Goal: Task Accomplishment & Management: Manage account settings

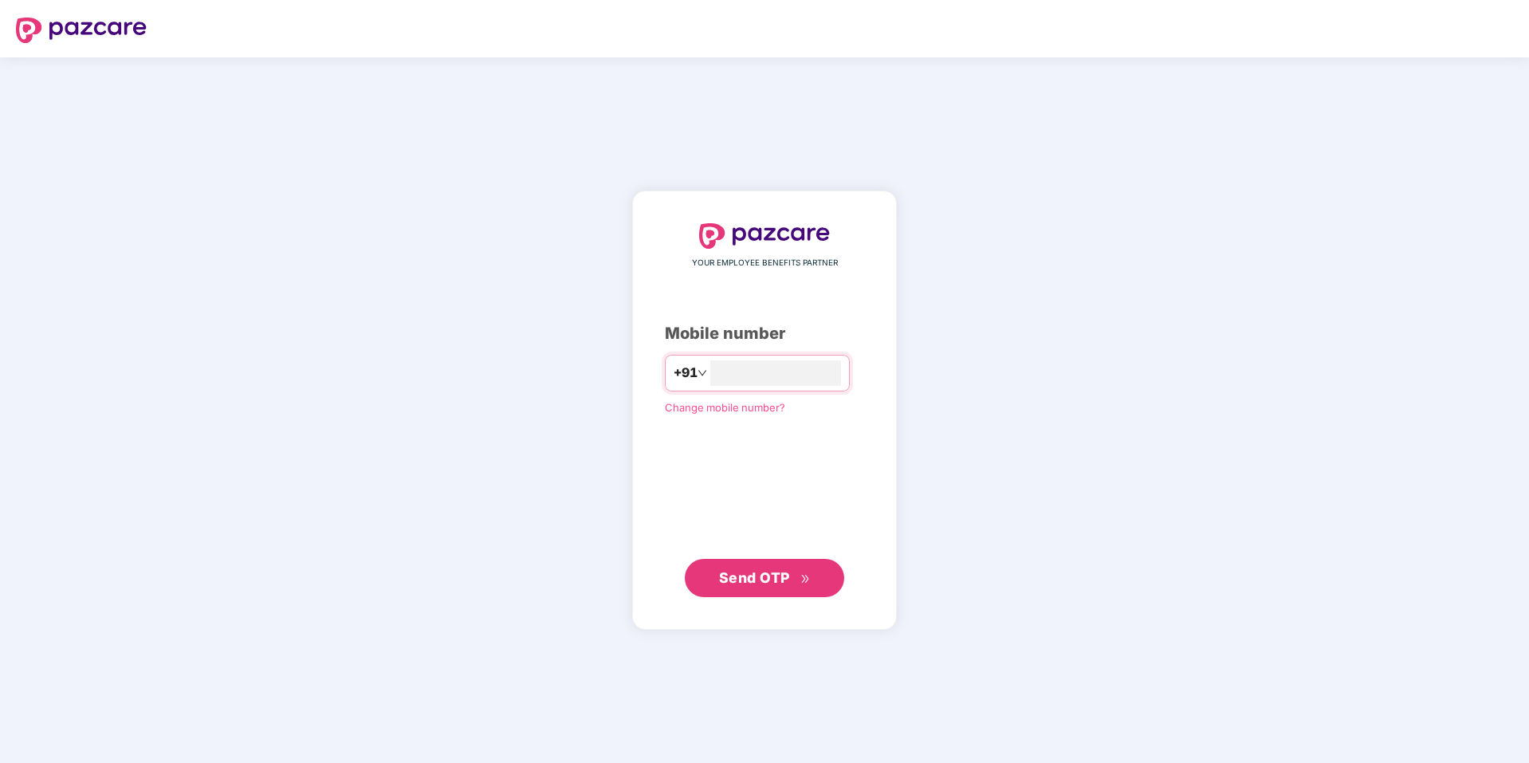
type input "**********"
click at [765, 586] on span "Send OTP" at bounding box center [765, 578] width 92 height 22
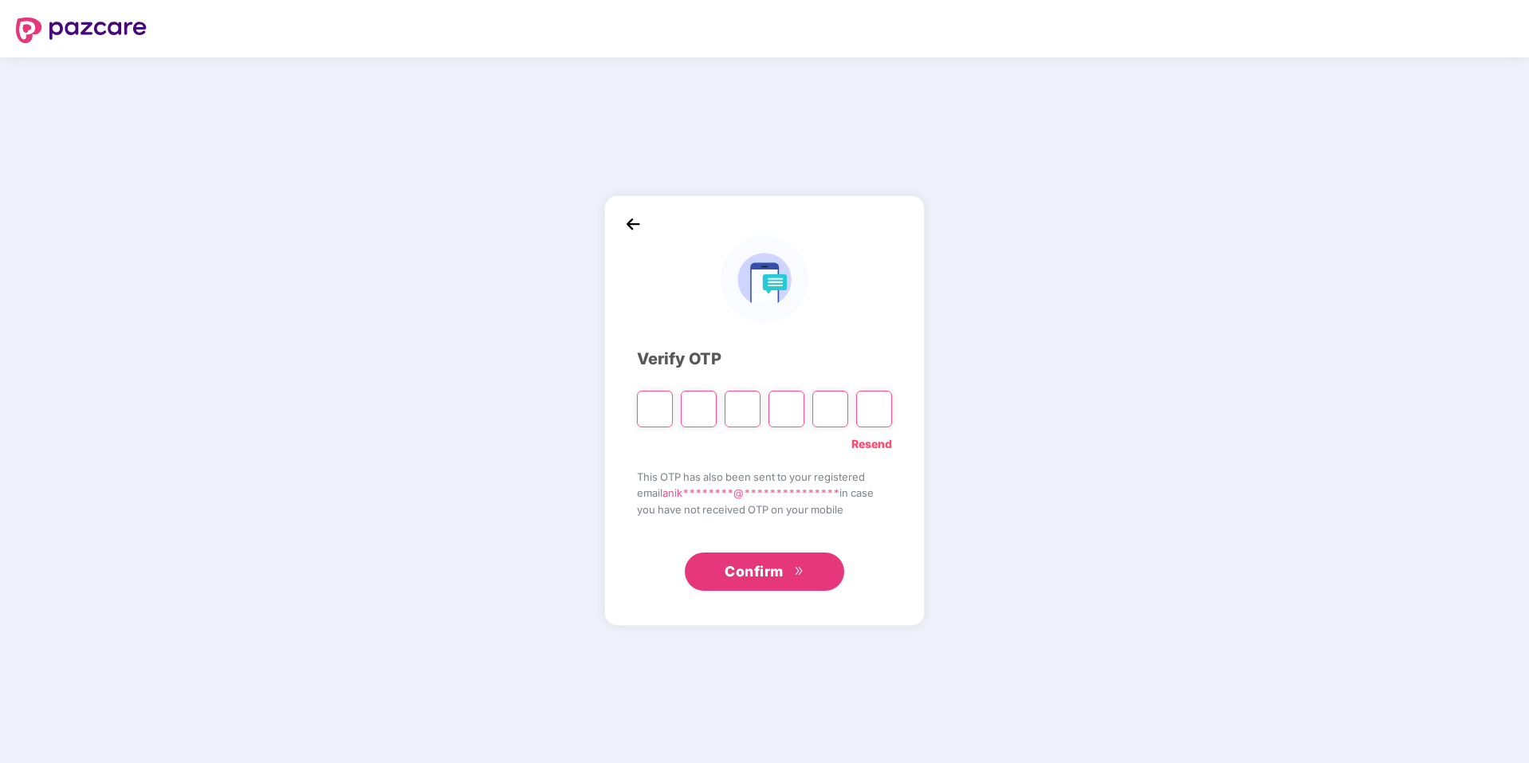
type input "*"
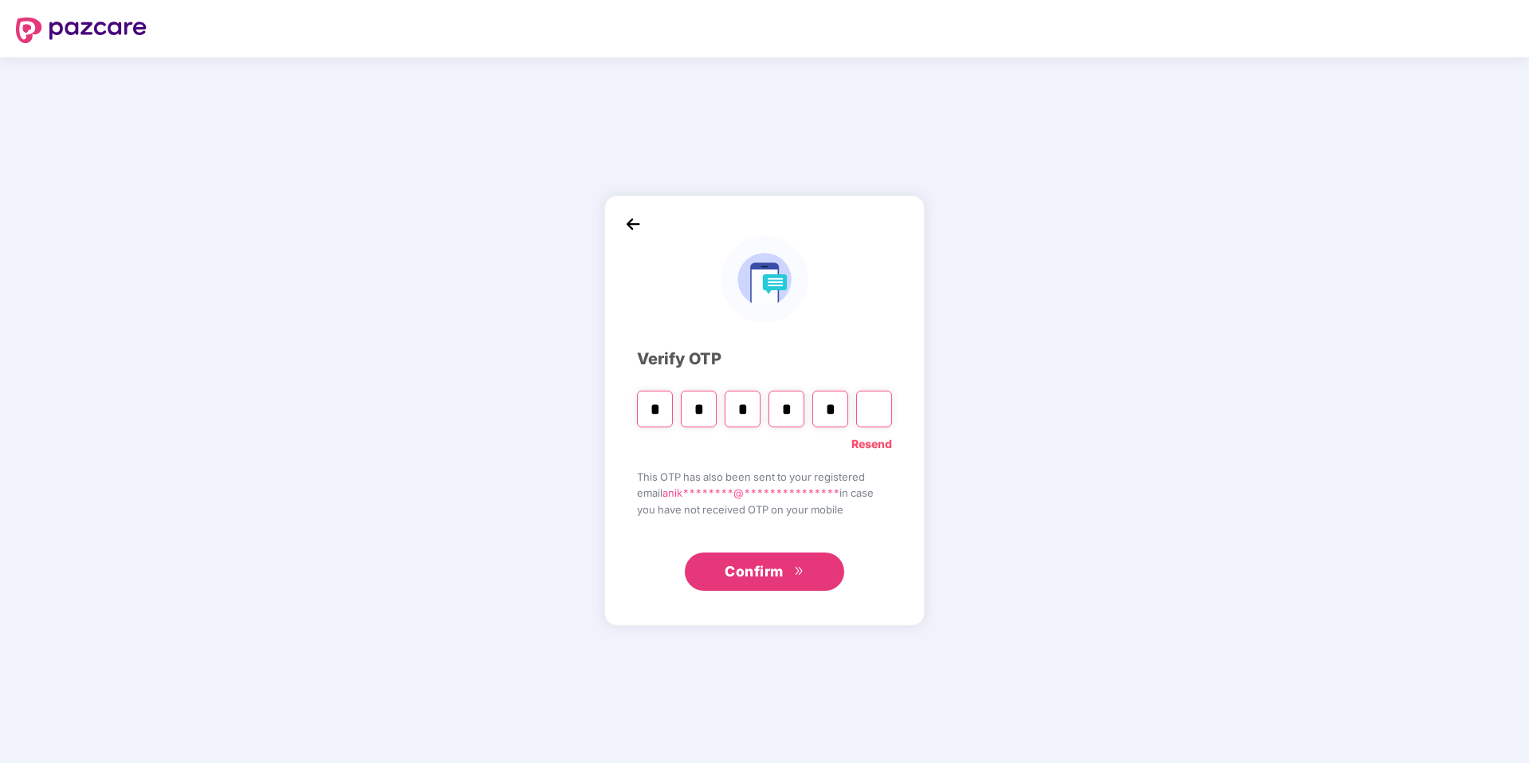
type input "*"
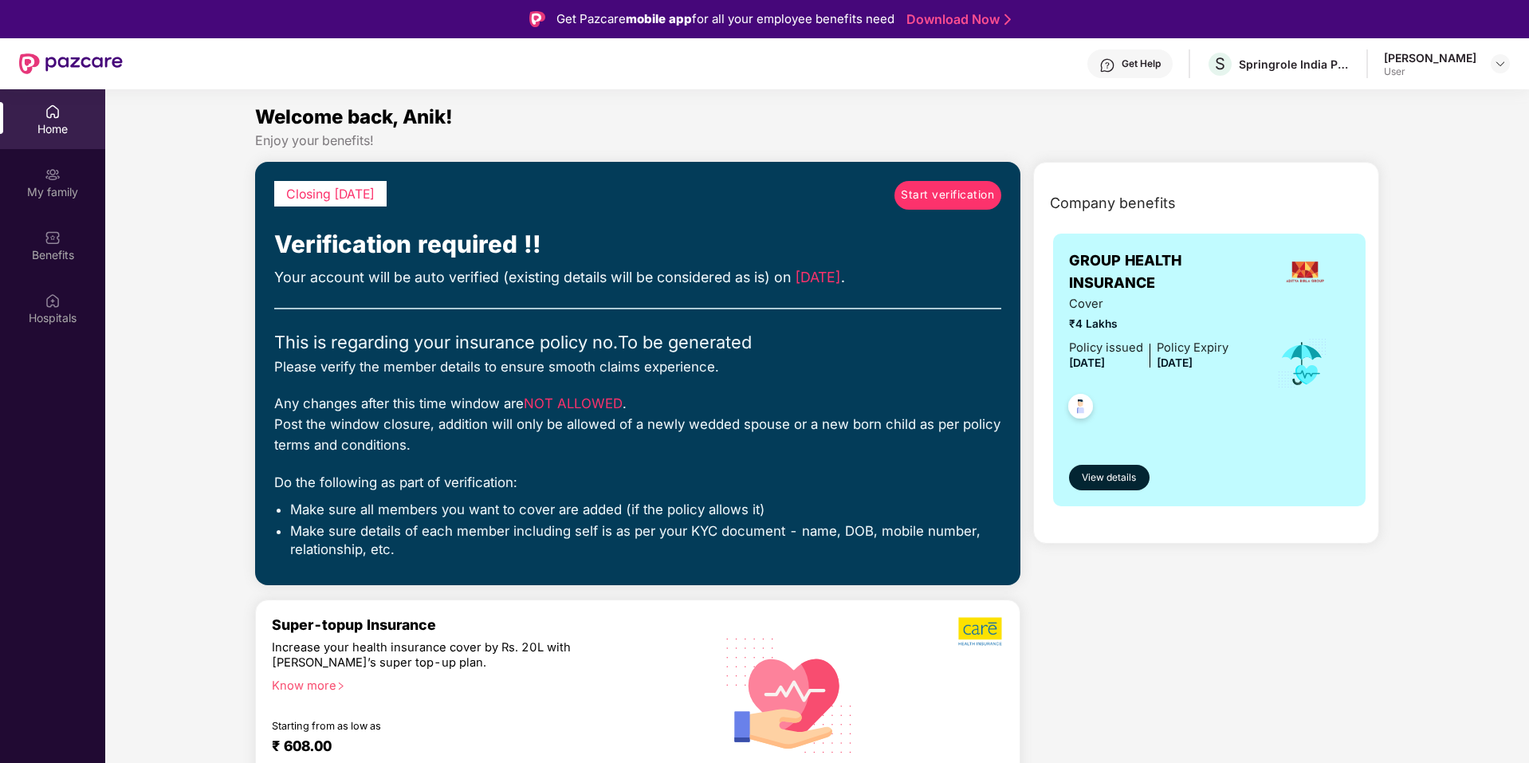
click at [959, 198] on span "Start verification" at bounding box center [947, 196] width 93 height 18
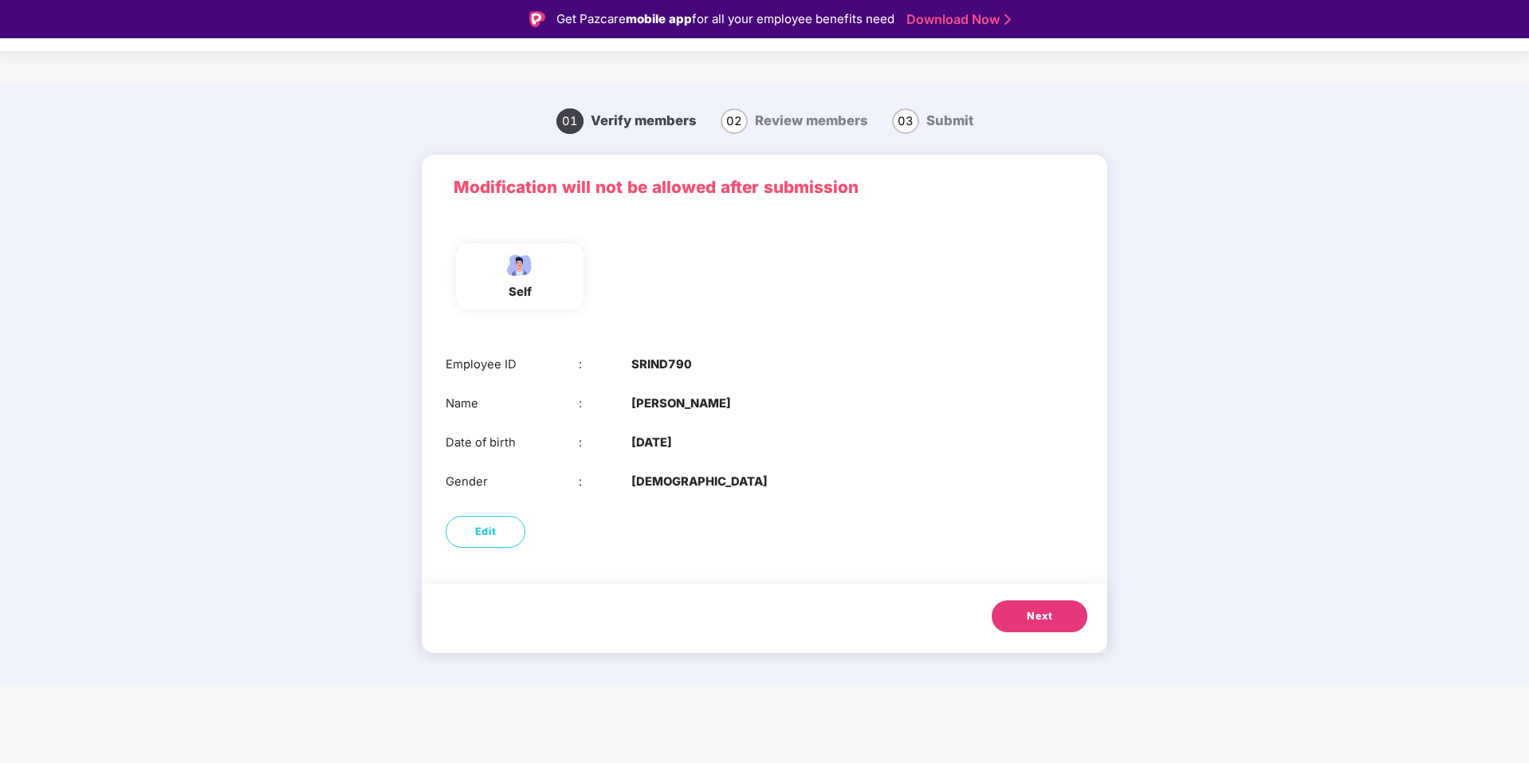
click at [1043, 610] on span "Next" at bounding box center [1040, 616] width 26 height 16
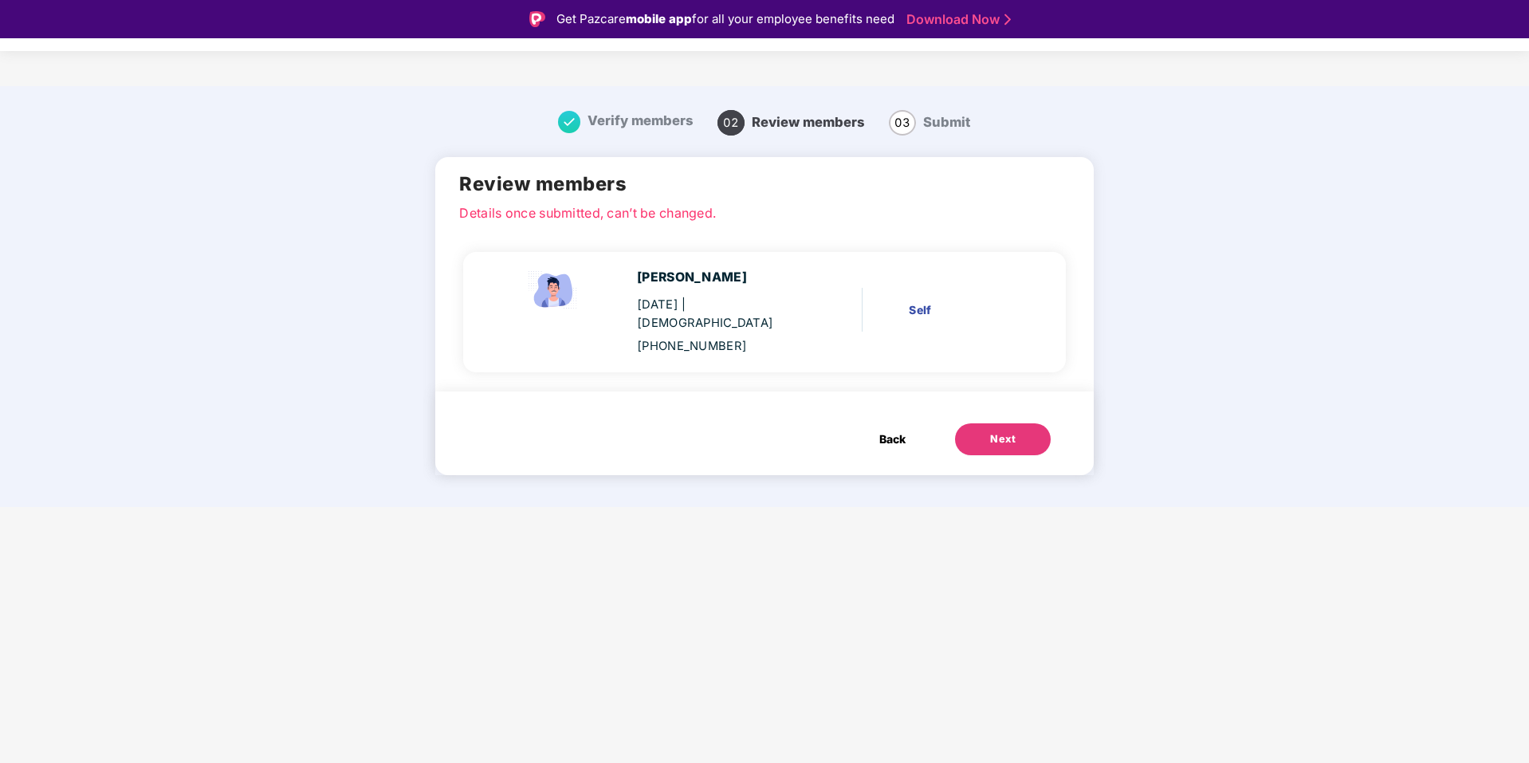
scroll to position [38, 0]
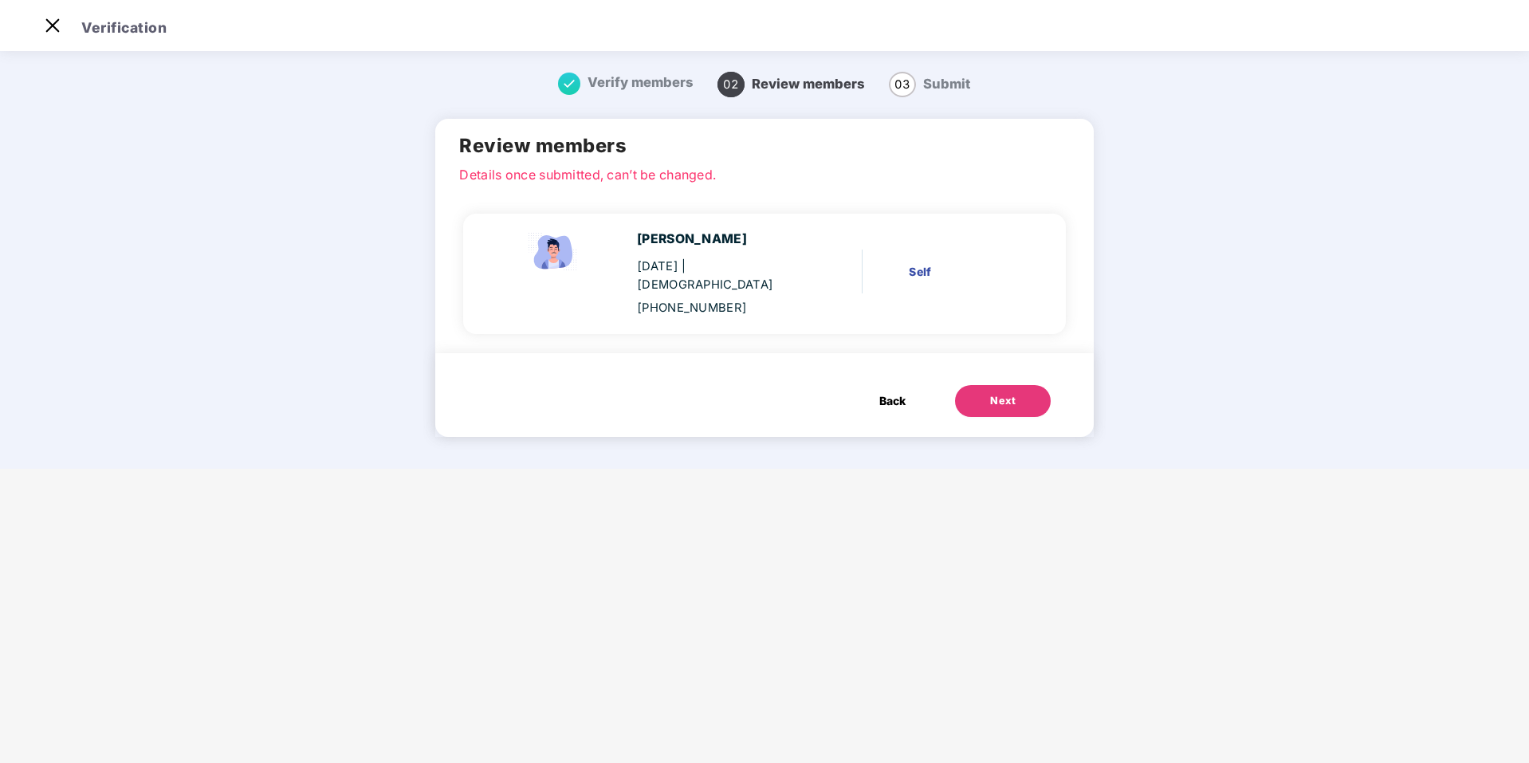
click at [1016, 388] on button "Next" at bounding box center [1003, 401] width 96 height 32
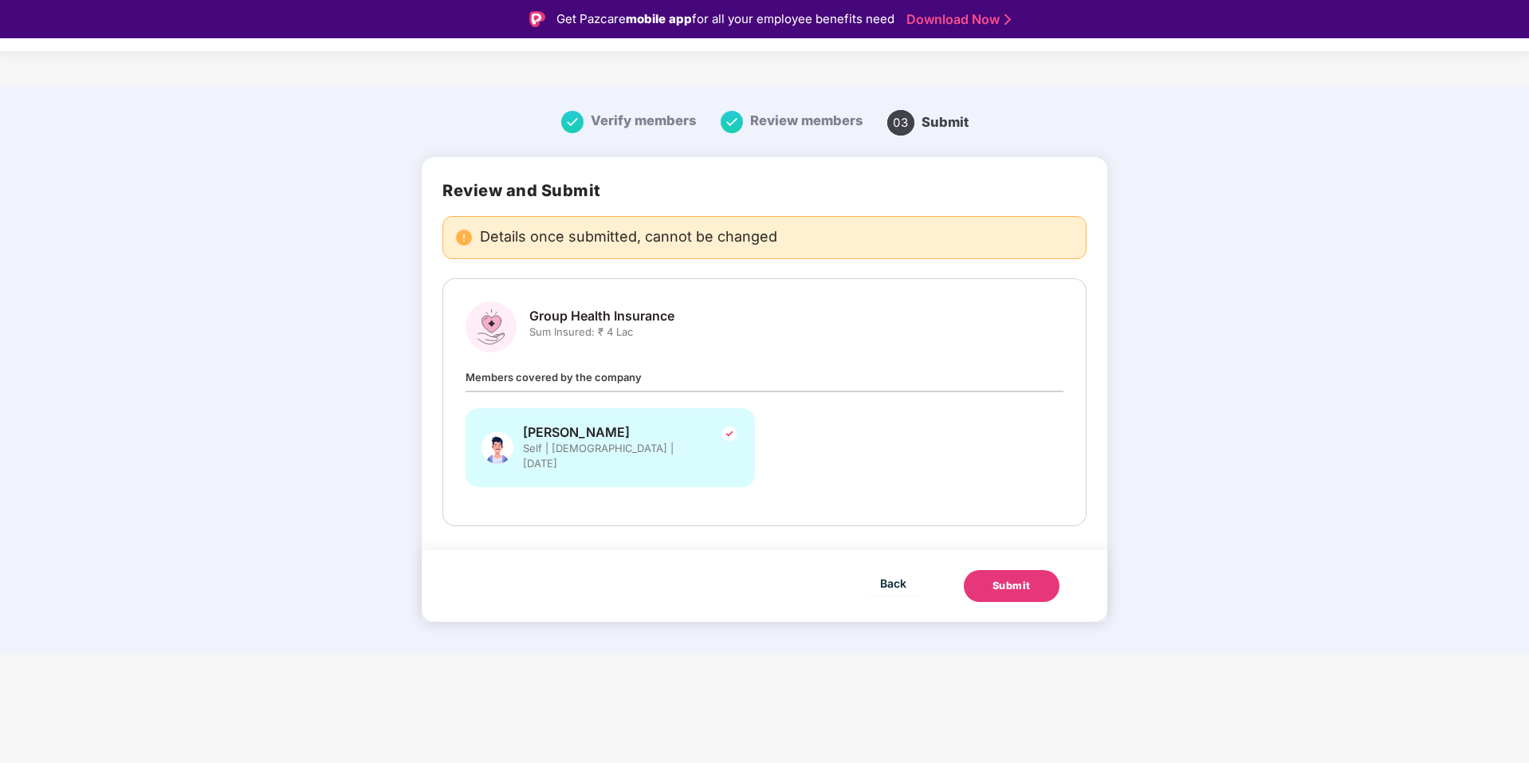
click at [1025, 578] on div "Submit" at bounding box center [1012, 586] width 38 height 16
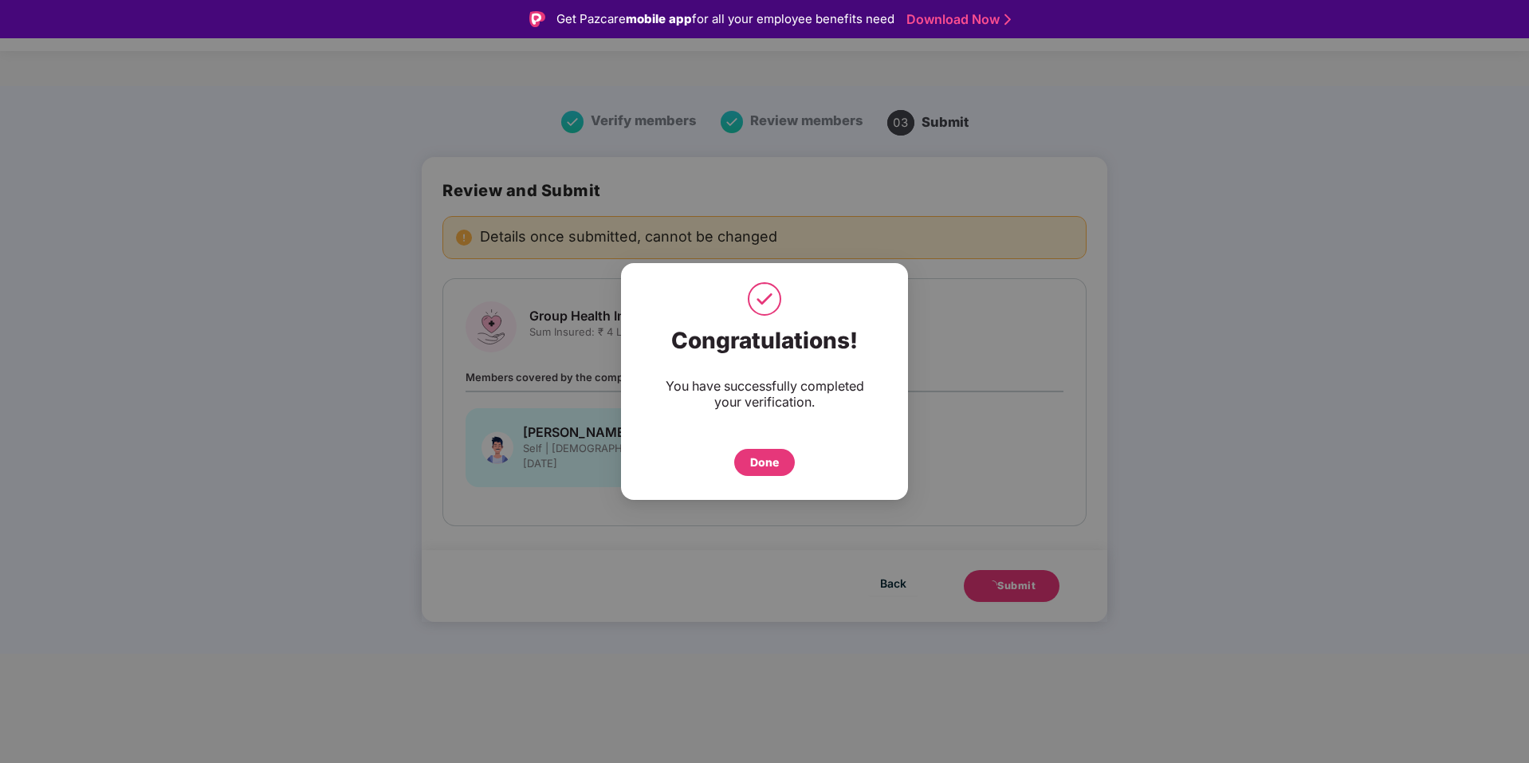
click at [784, 462] on div "Done" at bounding box center [764, 462] width 61 height 27
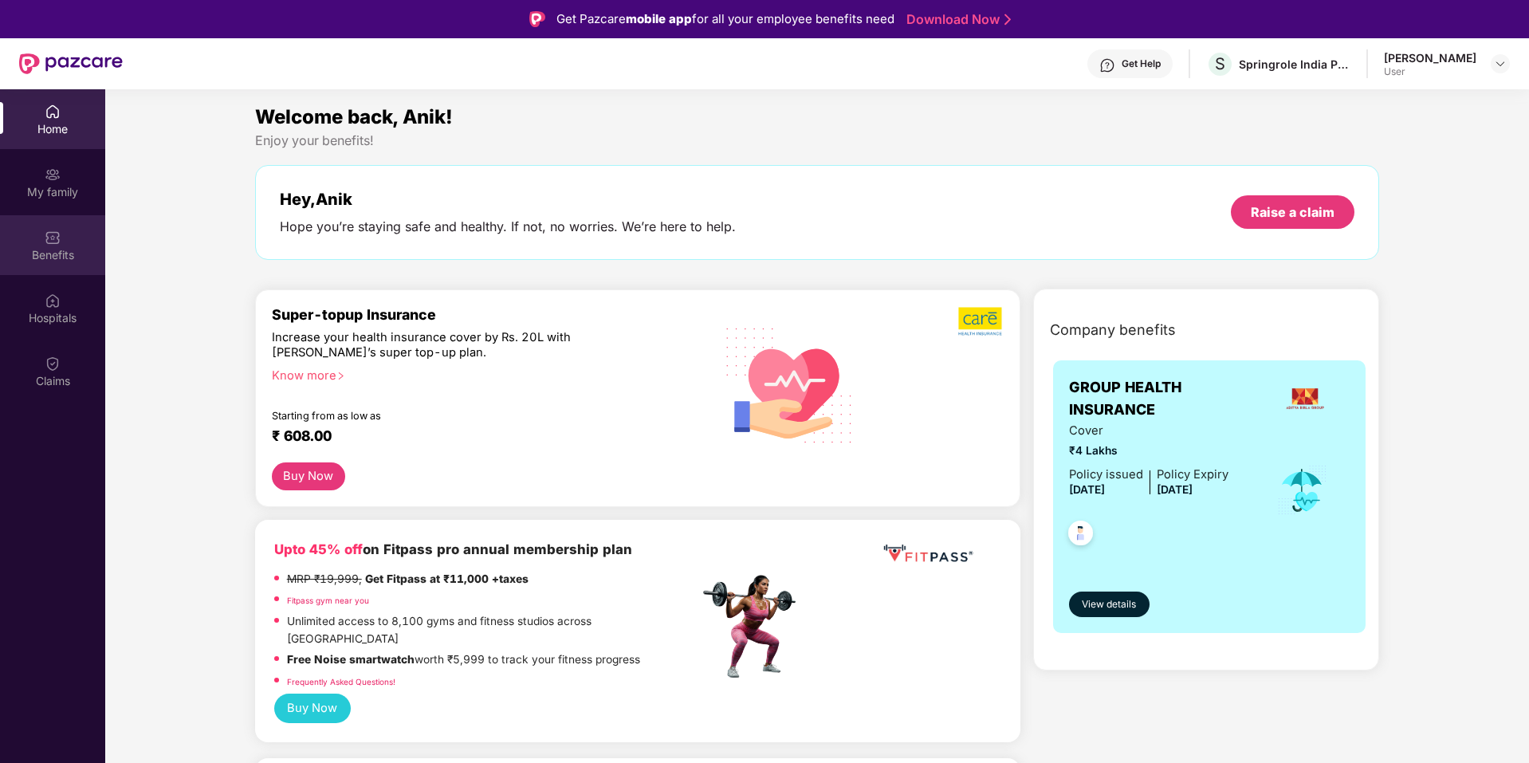
click at [49, 260] on div "Benefits" at bounding box center [52, 255] width 105 height 16
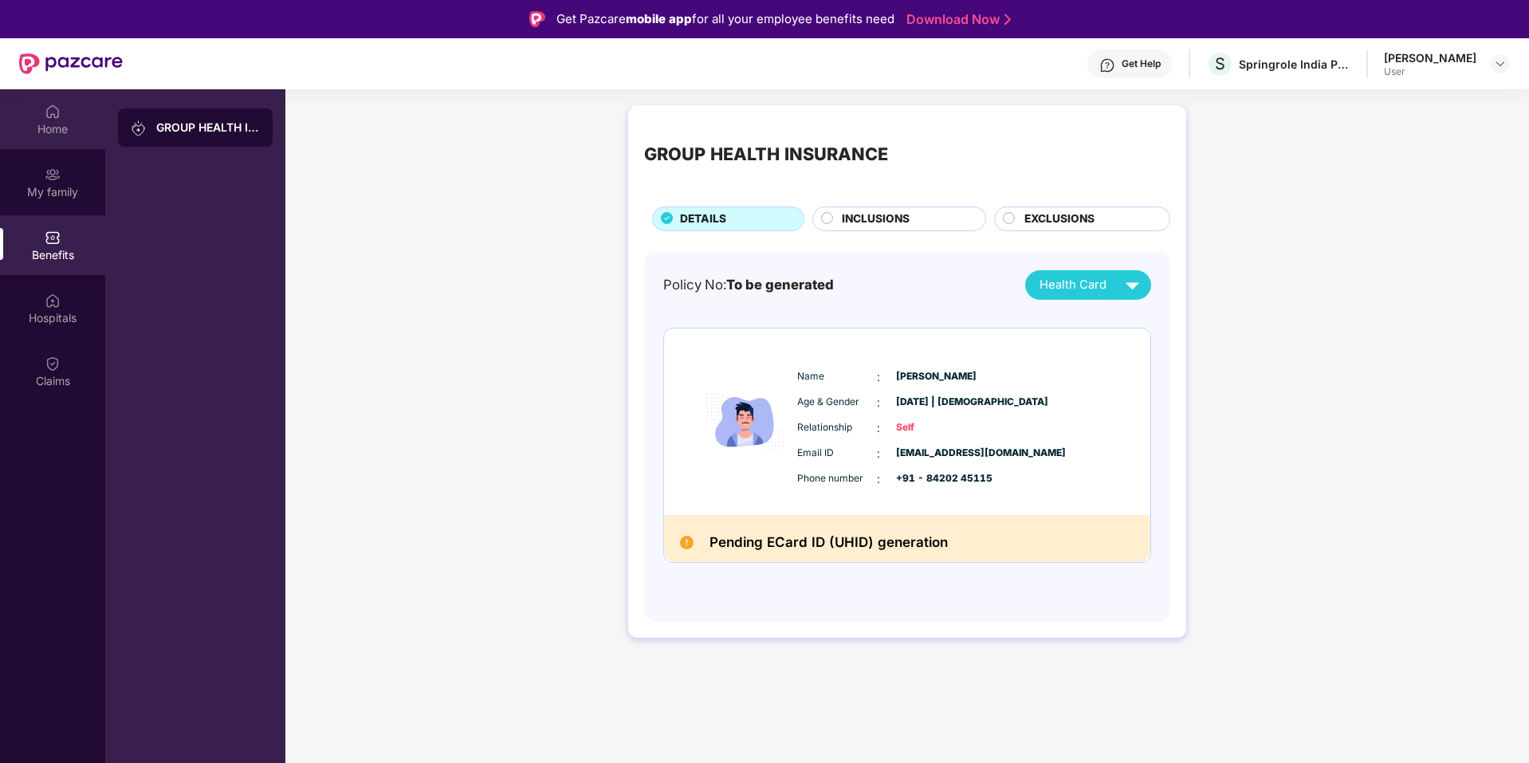
click at [61, 124] on div "Home" at bounding box center [52, 129] width 105 height 16
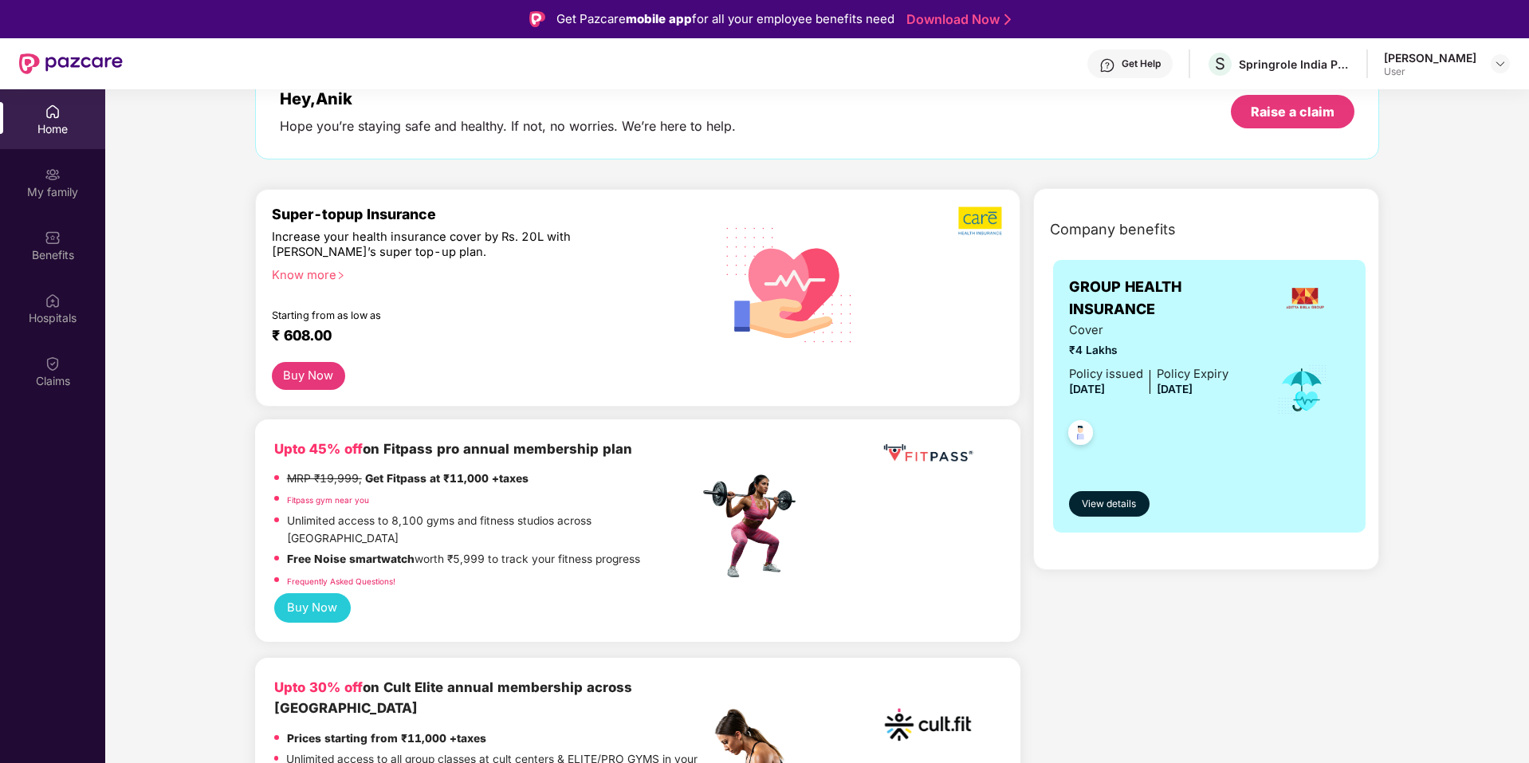
scroll to position [80, 0]
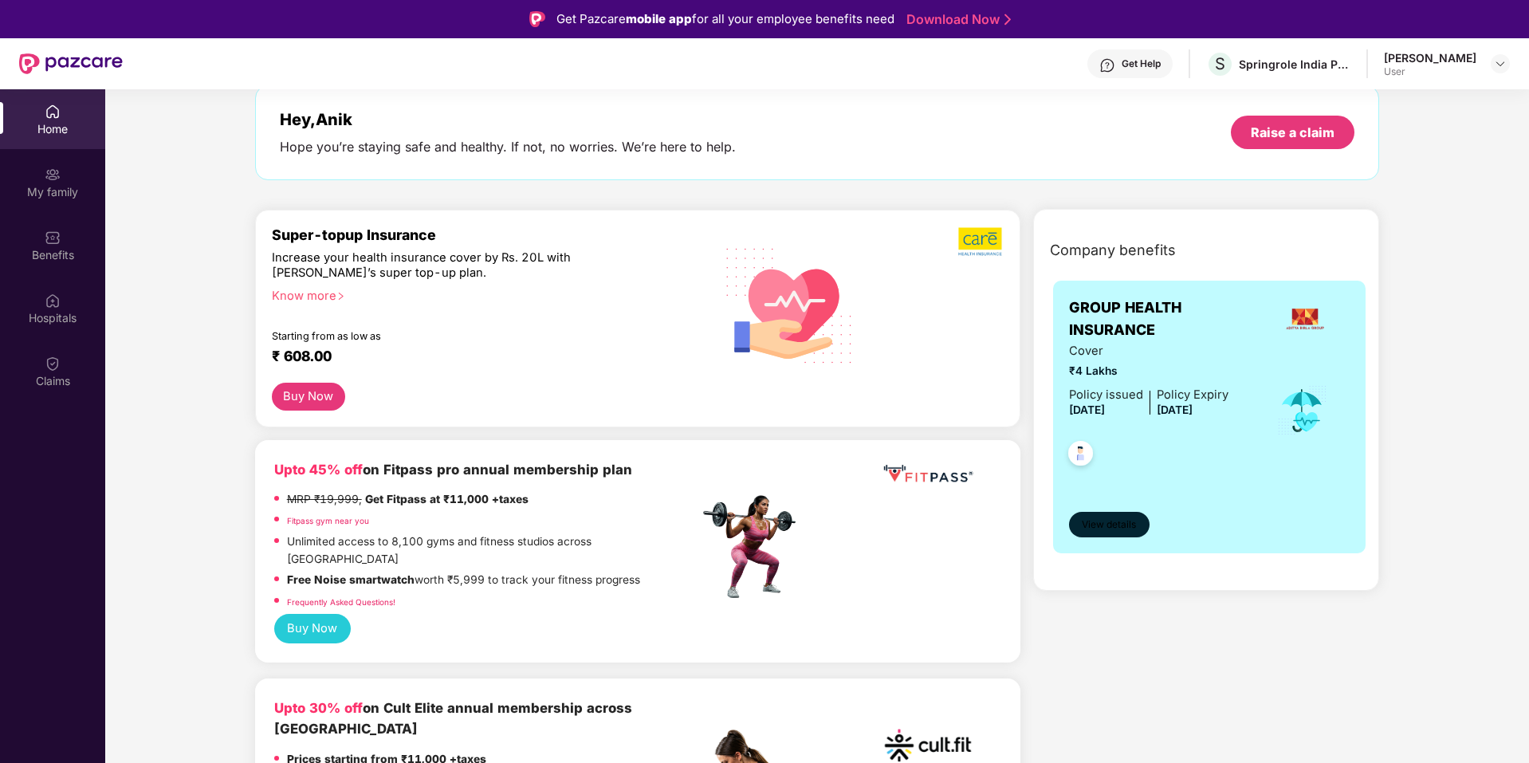
click at [1129, 531] on span "View details" at bounding box center [1109, 524] width 54 height 15
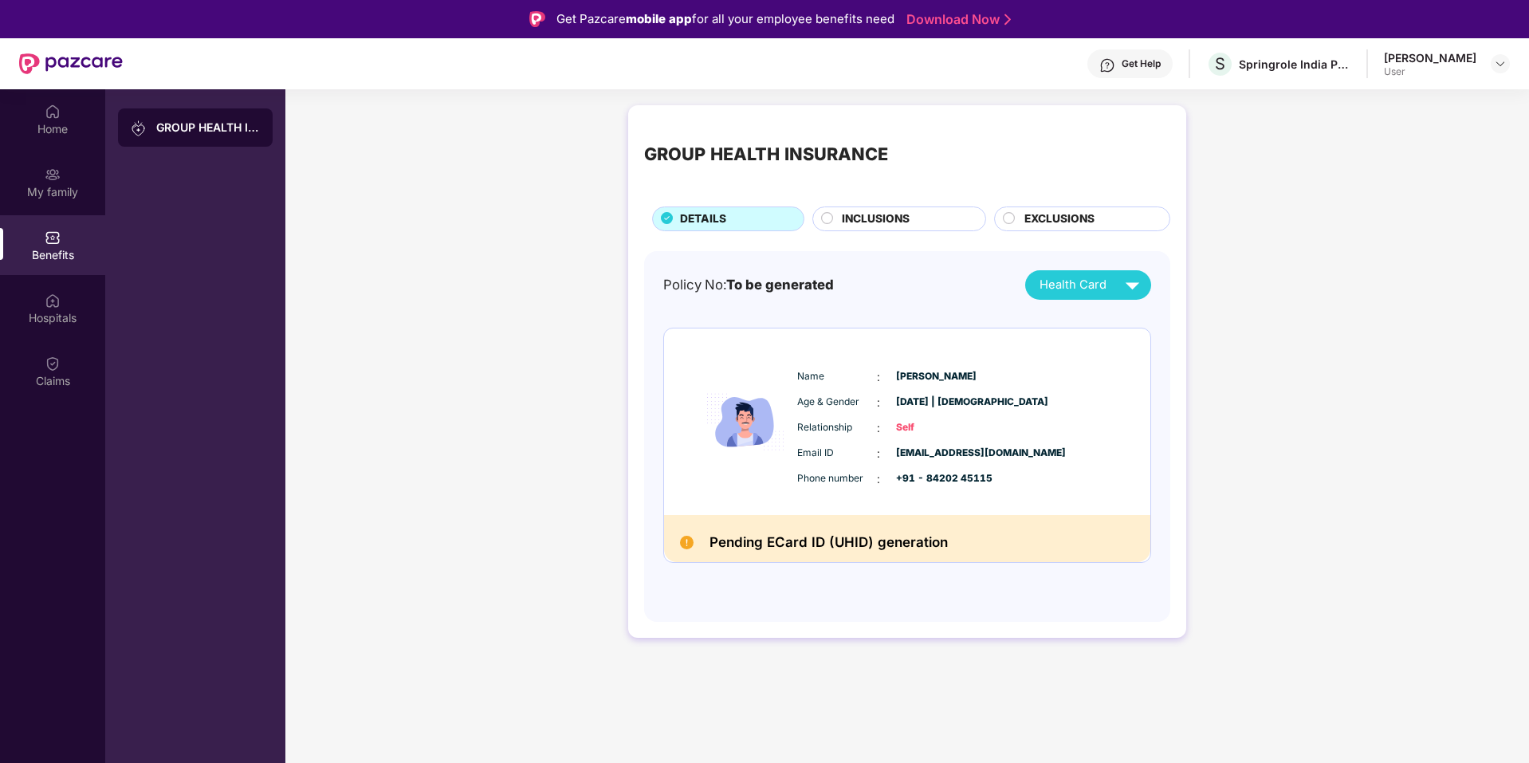
click at [856, 211] on span "INCLUSIONS" at bounding box center [876, 219] width 68 height 18
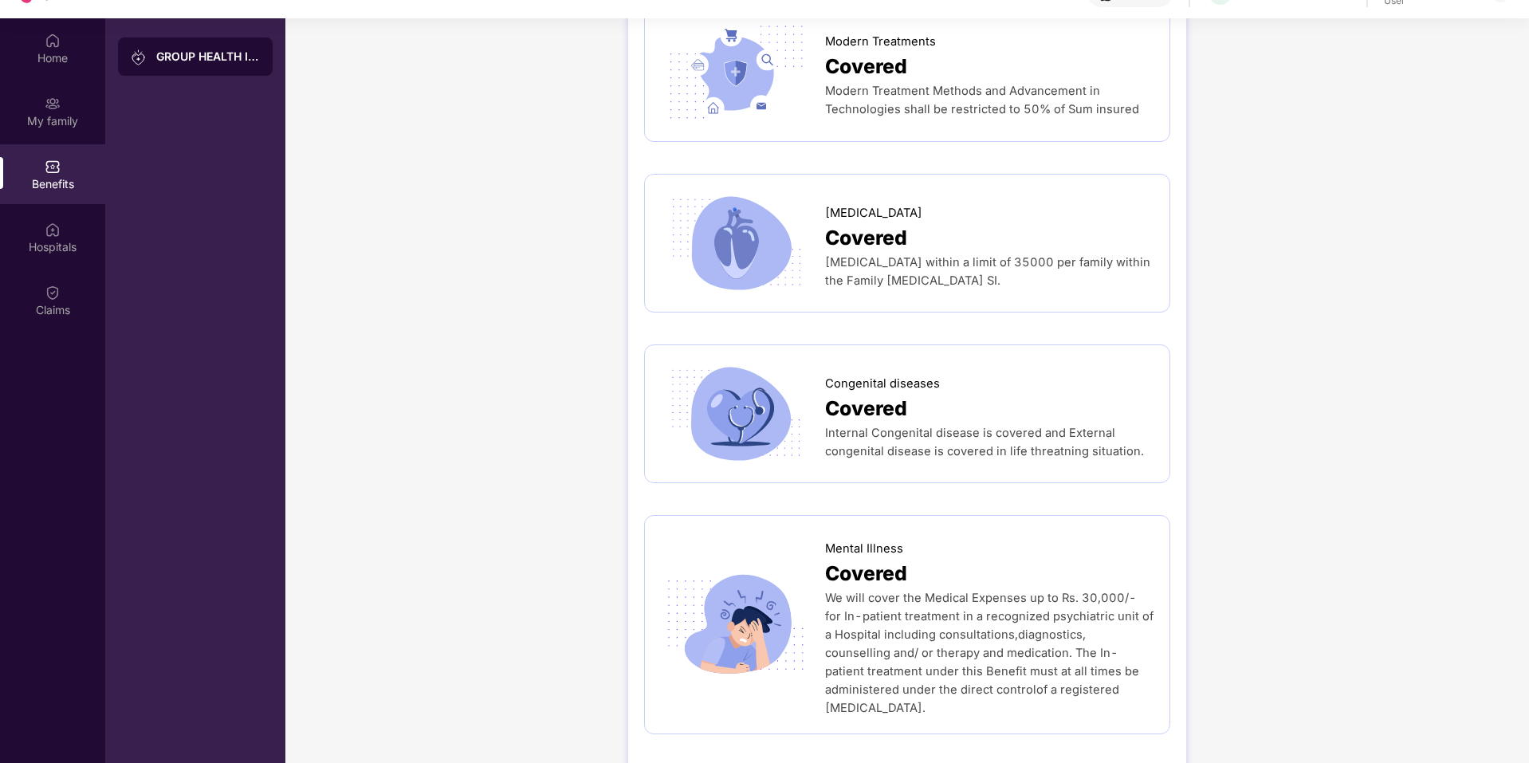
scroll to position [89, 0]
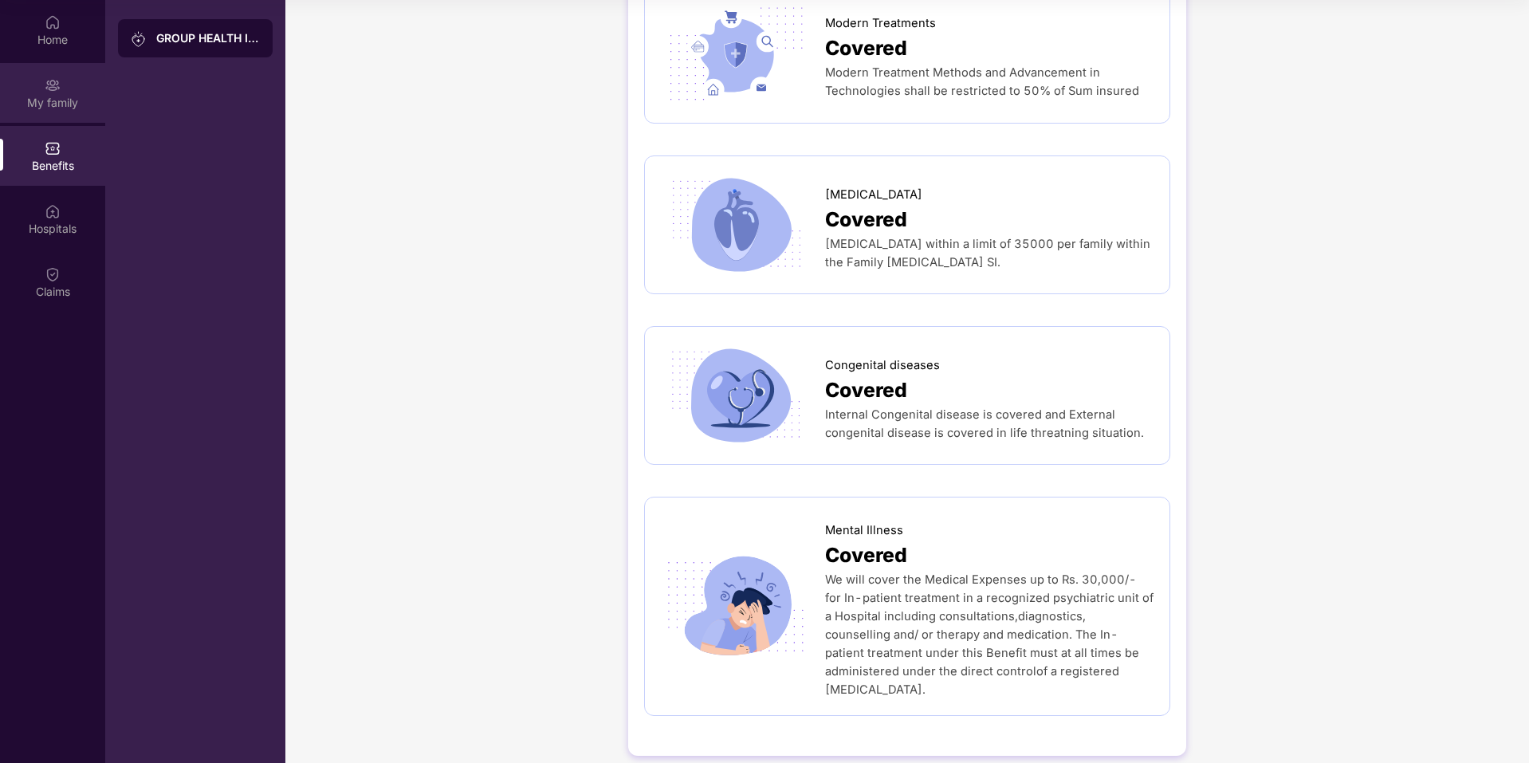
click at [74, 100] on div "My family" at bounding box center [52, 103] width 105 height 16
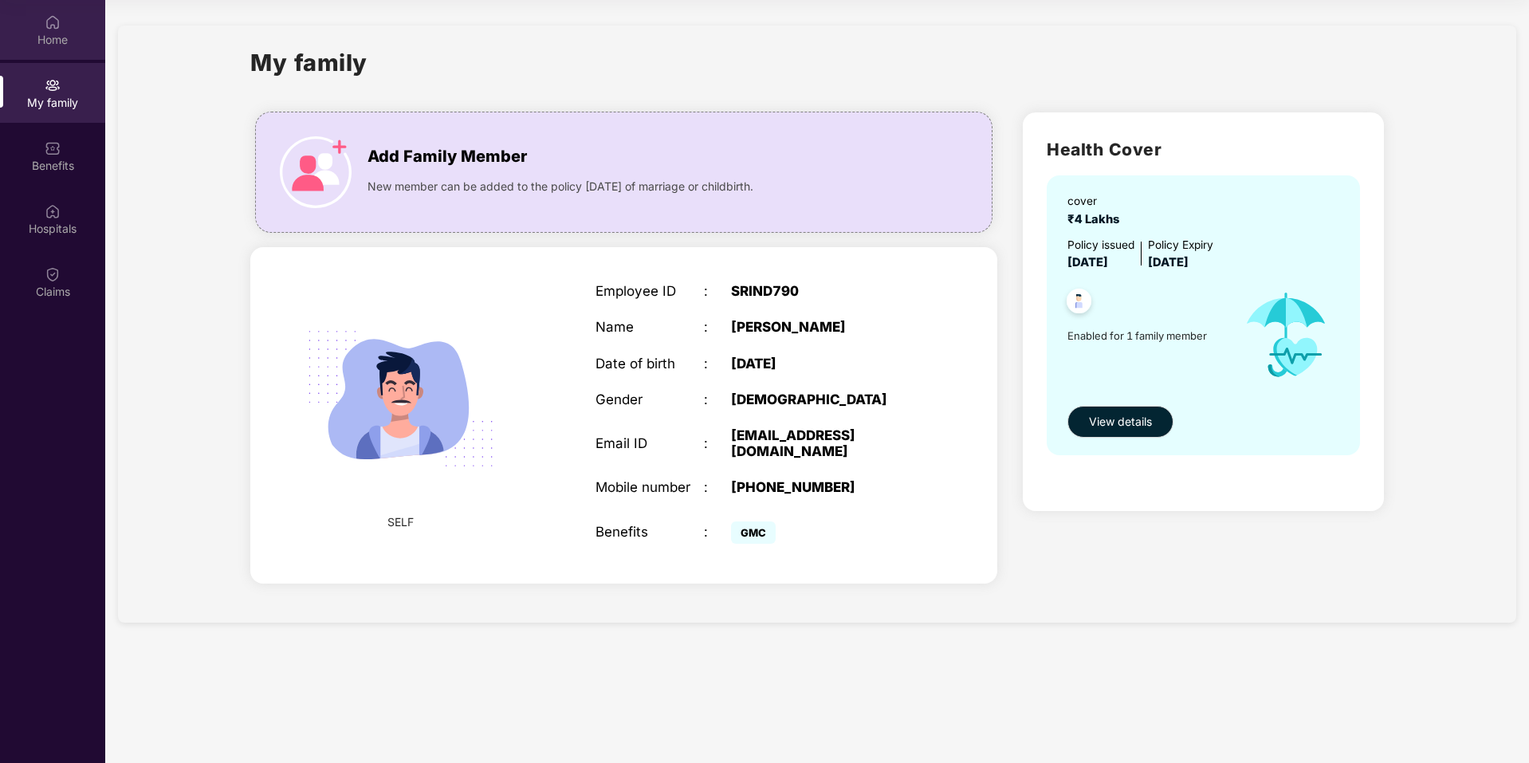
click at [54, 44] on div "Home" at bounding box center [52, 40] width 105 height 16
